Goal: Task Accomplishment & Management: Use online tool/utility

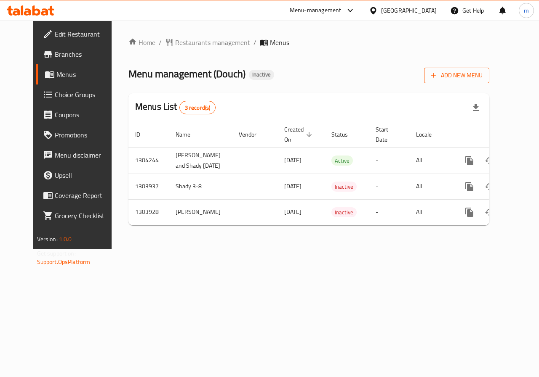
click at [482, 80] on span "Add New Menu" at bounding box center [456, 75] width 52 height 11
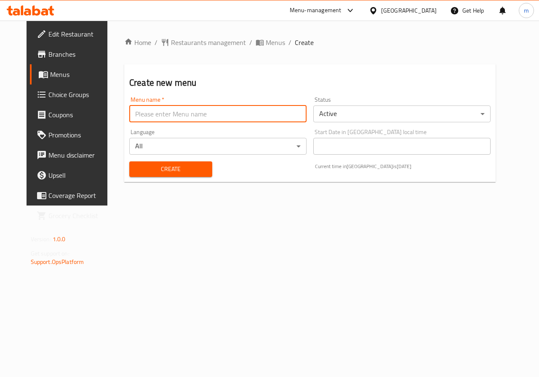
click at [236, 119] on input "text" at bounding box center [217, 114] width 177 height 17
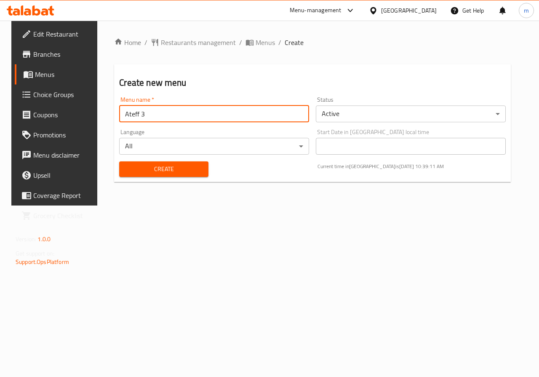
drag, startPoint x: 160, startPoint y: 116, endPoint x: 133, endPoint y: 111, distance: 27.4
click at [133, 111] on input "Ateff 3" at bounding box center [214, 114] width 190 height 17
type input "Ateff"
click at [187, 182] on div "Create" at bounding box center [163, 170] width 99 height 26
click at [199, 172] on button "Create" at bounding box center [163, 170] width 89 height 16
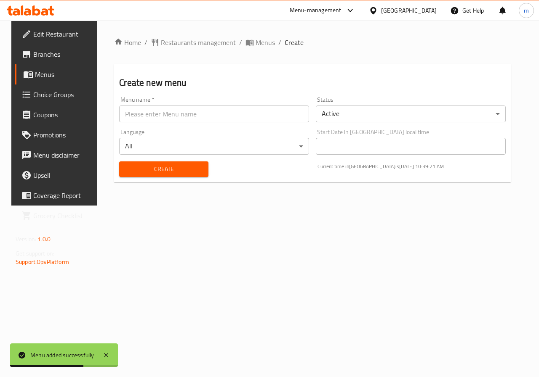
click at [40, 76] on span "Menus" at bounding box center [65, 74] width 60 height 10
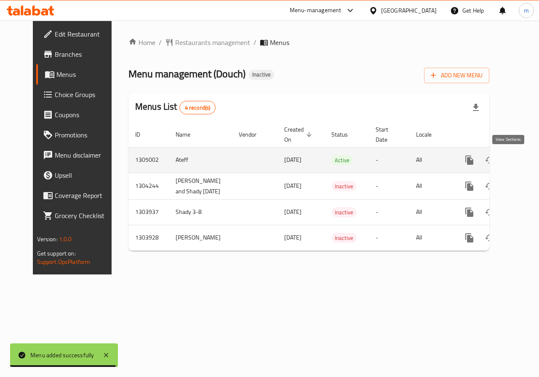
click at [525, 161] on icon "enhanced table" at bounding box center [530, 160] width 10 height 10
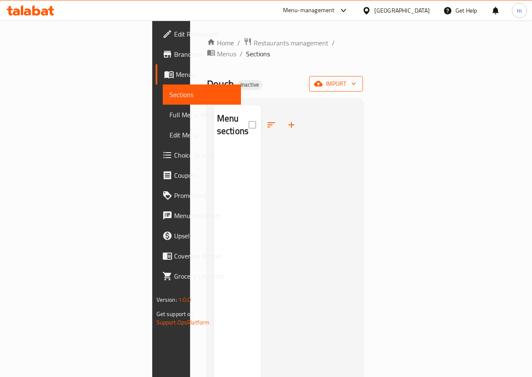
click at [356, 79] on span "import" at bounding box center [336, 84] width 40 height 11
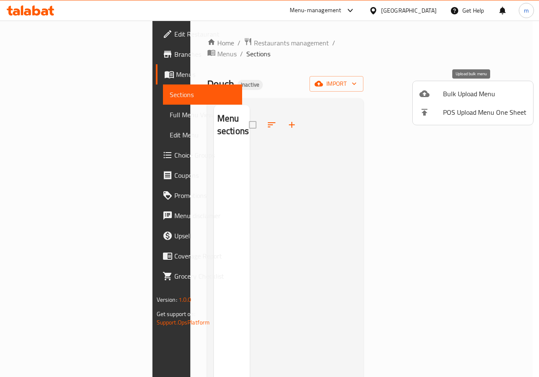
click at [457, 103] on li "Bulk Upload Menu" at bounding box center [472, 94] width 120 height 19
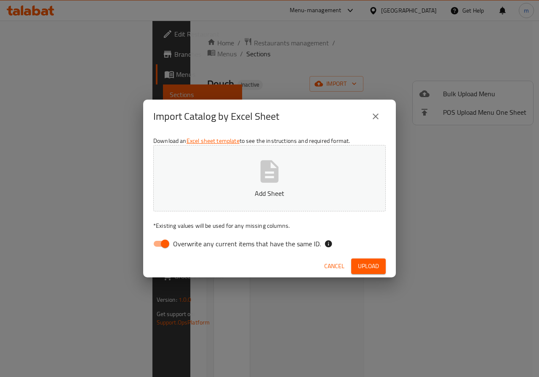
click at [481, 161] on div "Import Catalog by Excel Sheet Download an Excel sheet template to see the instr…" at bounding box center [269, 188] width 539 height 377
click at [372, 112] on icon "close" at bounding box center [375, 117] width 10 height 10
